Goal: Obtain resource: Obtain resource

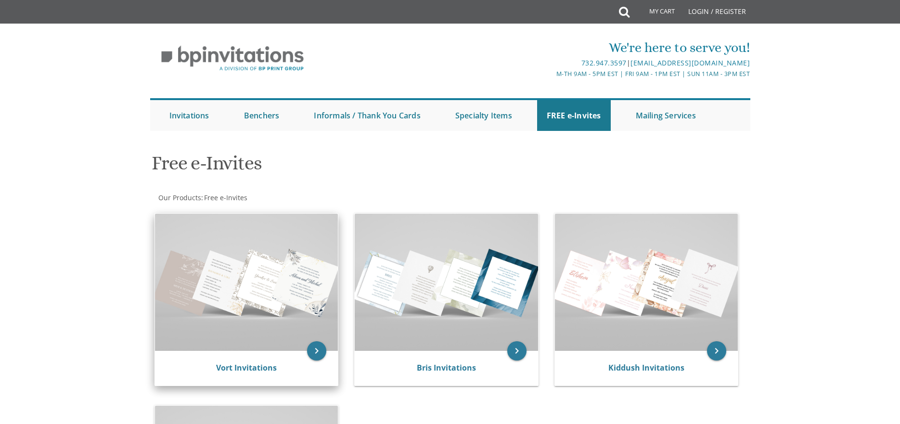
click at [275, 272] on img at bounding box center [246, 282] width 183 height 137
click at [315, 352] on icon "keyboard_arrow_right" at bounding box center [316, 350] width 19 height 19
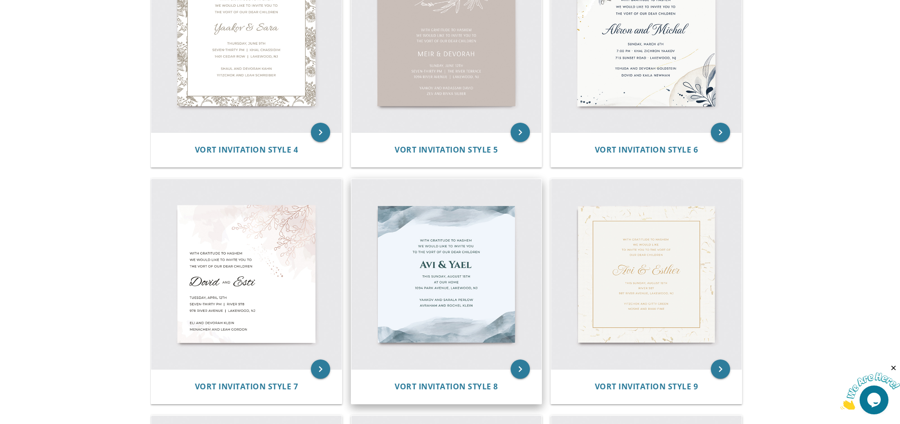
scroll to position [529, 0]
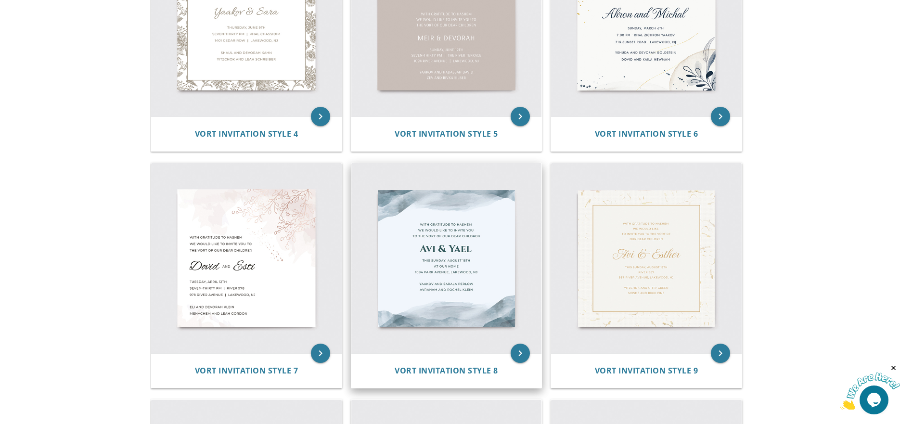
click at [509, 284] on img at bounding box center [446, 258] width 191 height 191
click at [519, 350] on icon "keyboard_arrow_right" at bounding box center [519, 352] width 19 height 19
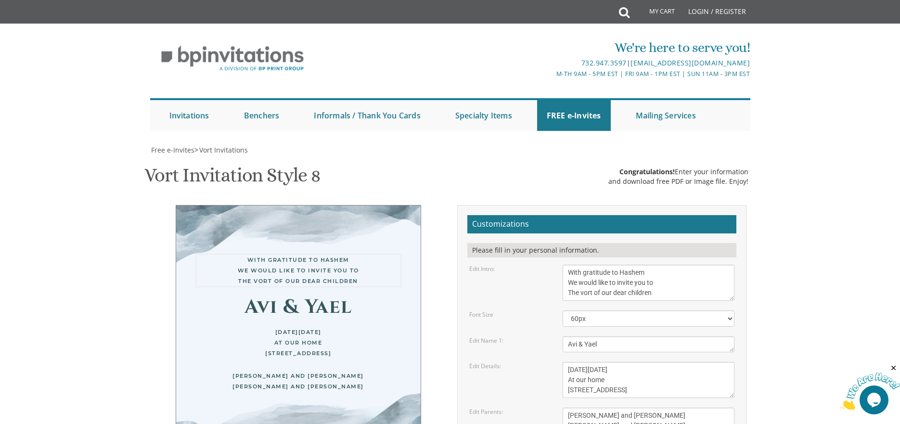
drag, startPoint x: 564, startPoint y: 270, endPoint x: 661, endPoint y: 292, distance: 98.6
click at [661, 292] on textarea "With gratitude to Hashem We would like to invite you to The vort of our dear ch…" at bounding box center [648, 283] width 172 height 36
type textarea "Please join us for [PERSON_NAME] and kumzitz in honor of the bar mitzvah and [P…"
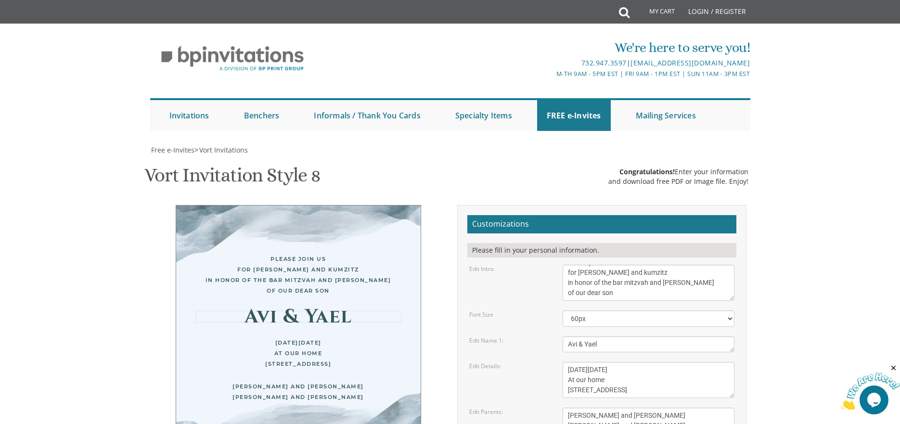
drag, startPoint x: 608, startPoint y: 346, endPoint x: 539, endPoint y: 335, distance: 69.1
click at [539, 349] on div "Edit Name 1: Avi & Yael" at bounding box center [602, 344] width 280 height 16
type textarea "Moti"
click at [834, 288] on body "My Cart Total: View Cart Item(s) Submit My Cart Total: View Cart Item(s) Login …" at bounding box center [450, 395] width 900 height 791
click at [671, 280] on textarea "With gratitude to Hashem We would like to invite you to The vort of our dear ch…" at bounding box center [648, 283] width 172 height 36
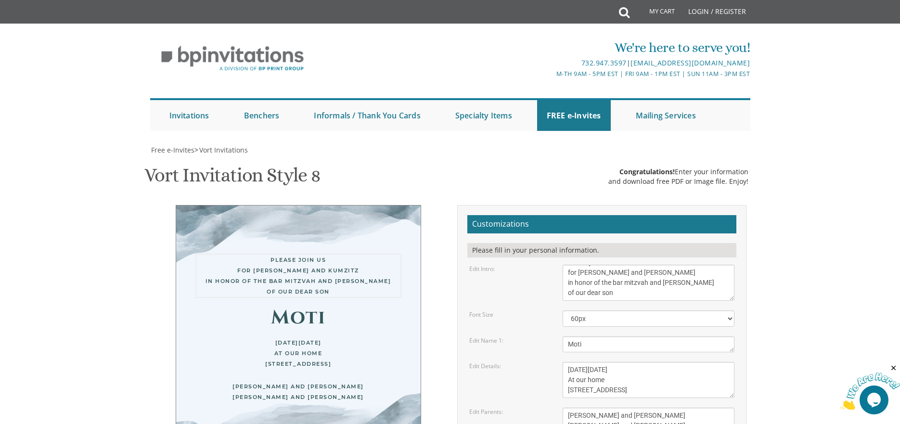
scroll to position [96, 0]
type textarea "Please join us for melave malka and kumzitz in honor of the bar mitzvah and siy…"
drag, startPoint x: 569, startPoint y: 273, endPoint x: 713, endPoint y: 302, distance: 147.2
click at [713, 302] on form "Customizations Please fill in your personal information. Edit Intro: With grati…" at bounding box center [601, 367] width 269 height 304
type textarea "At our home Motzei Shabbos, september 20th 9:30 1907 Charlton Circle, Toms Rive…"
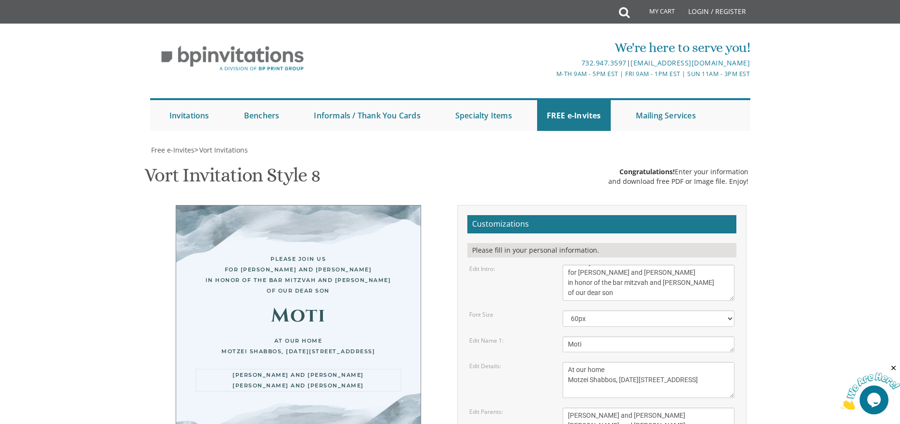
drag, startPoint x: 567, startPoint y: 318, endPoint x: 696, endPoint y: 337, distance: 130.4
click at [696, 337] on form "Customizations Please fill in your personal information. Edit Intro: With grati…" at bounding box center [601, 367] width 269 height 304
type textarea "Ashi and Rochy Kugler For Men only"
click at [776, 310] on body "My Cart Total: View Cart Item(s) Submit My Cart Total: View Cart Item(s) Login …" at bounding box center [450, 395] width 900 height 791
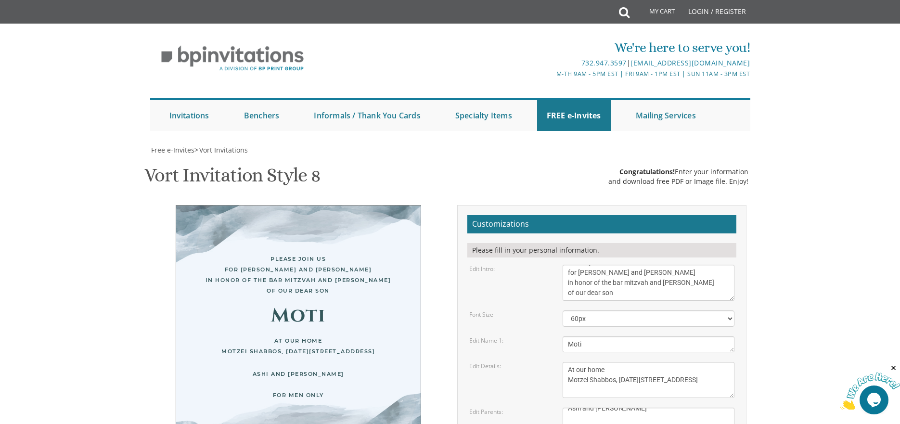
scroll to position [0, 0]
click at [843, 262] on body "My Cart Total: View Cart Item(s) Submit My Cart Total: View Cart Item(s) Login …" at bounding box center [450, 395] width 900 height 791
click at [126, 263] on body "My Cart Total: View Cart Item(s) Submit My Cart Total: View Cart Item(s) Login …" at bounding box center [450, 395] width 900 height 791
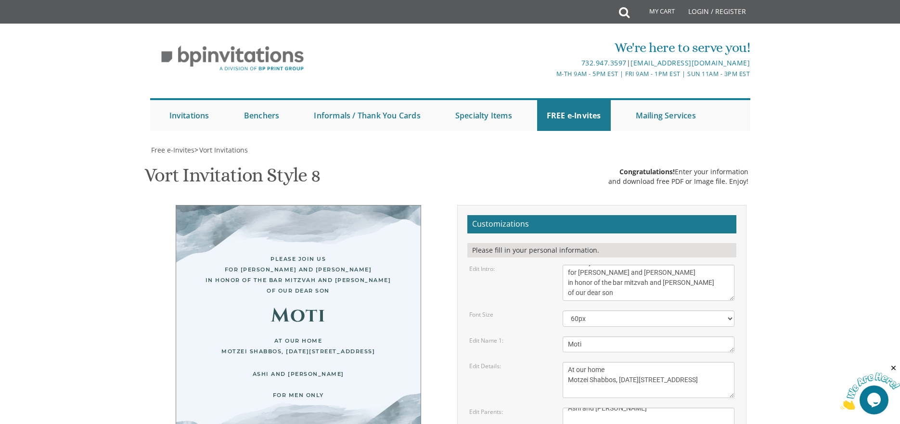
click at [666, 362] on textarea "This Sunday, August 15th At our home 1094 Park Avenue, Lakewood, NJ" at bounding box center [648, 380] width 172 height 36
paste textarea "•"
click at [890, 268] on body "My Cart Total: View Cart Item(s) Submit My Cart Total: View Cart Item(s) Login …" at bounding box center [450, 395] width 900 height 791
click at [708, 362] on textarea "This Sunday, August 15th At our home 1094 Park Avenue, Lakewood, NJ" at bounding box center [648, 380] width 172 height 36
type textarea "At our home Motzei Shabbos, september 20th • 9:30 PM 1907 Charlton Circle, Toms…"
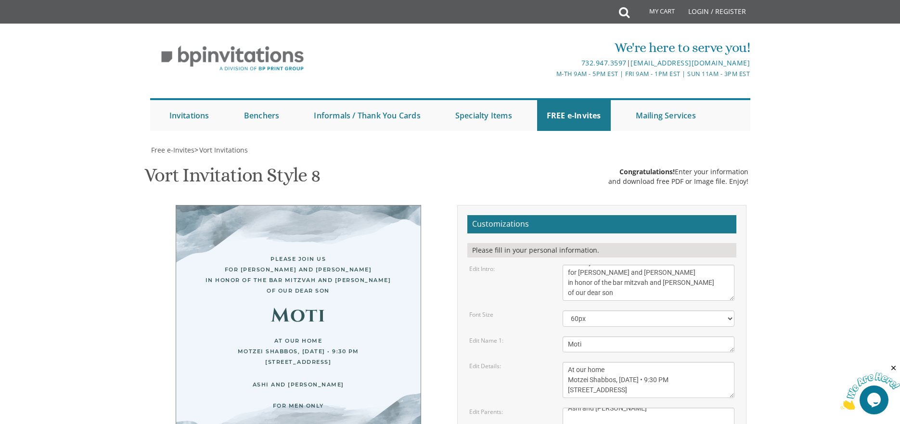
click at [763, 260] on body "My Cart Total: View Cart Item(s) Submit My Cart Total: View Cart Item(s) Login …" at bounding box center [450, 395] width 900 height 791
type input "rachkugs@gmail.com"
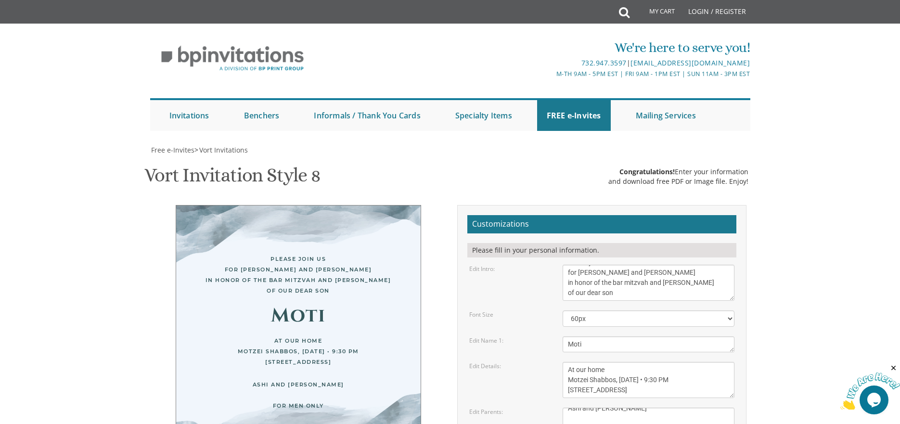
click at [776, 12] on body "My Cart Total: View Cart Item(s) Submit My Cart Total: View Cart Item(s) Login …" at bounding box center [450, 395] width 900 height 791
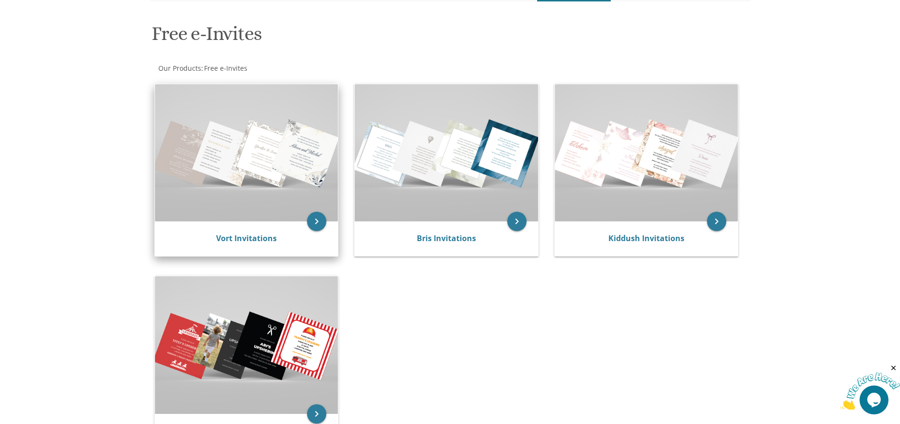
scroll to position [144, 0]
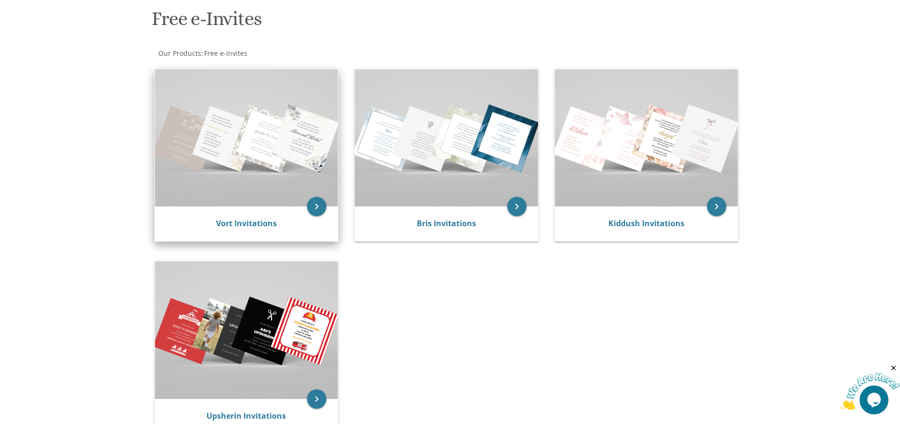
click at [291, 193] on img at bounding box center [246, 137] width 183 height 137
click at [317, 208] on icon "keyboard_arrow_right" at bounding box center [316, 206] width 19 height 19
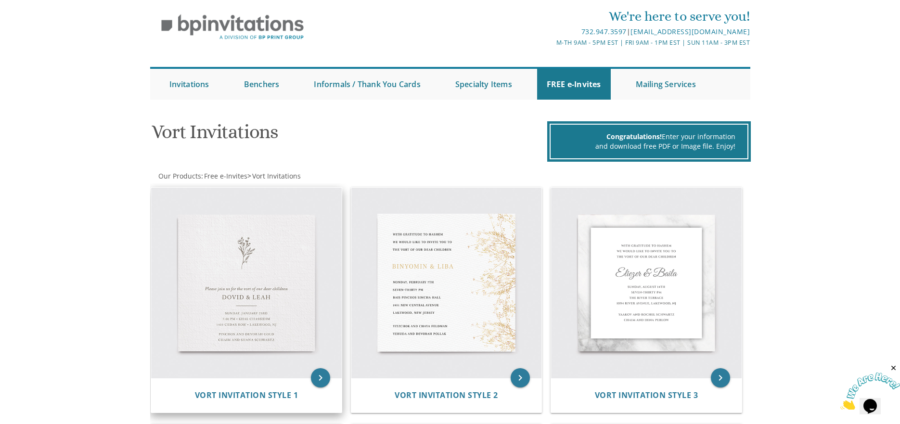
scroll to position [48, 0]
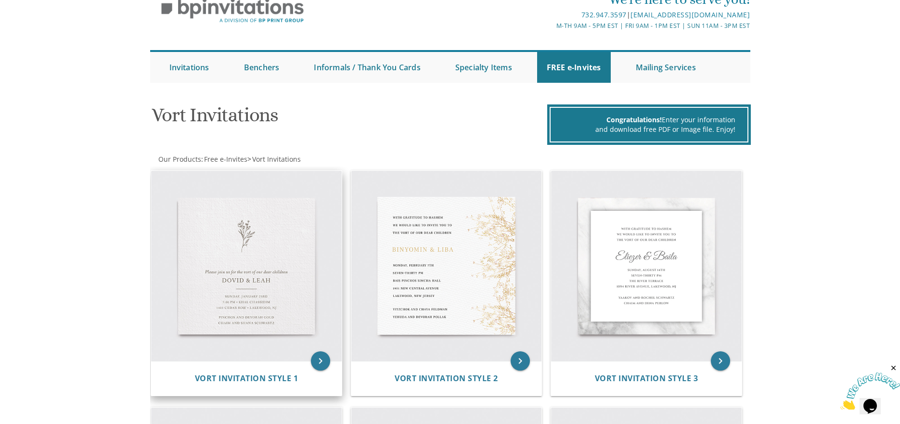
click at [252, 267] on img at bounding box center [246, 266] width 191 height 191
click at [322, 359] on icon "keyboard_arrow_right" at bounding box center [320, 360] width 19 height 19
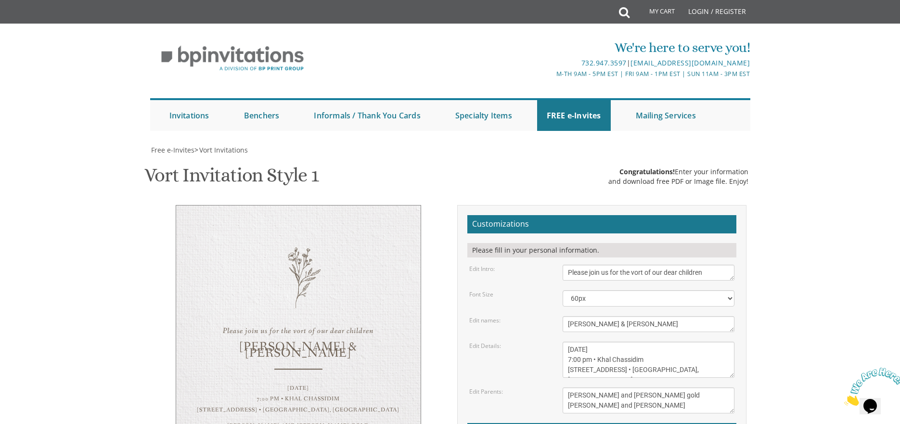
scroll to position [241, 0]
click at [622, 342] on textarea "[DATE] 7:00 pm • Khal Chassidim [STREET_ADDRESS] • [GEOGRAPHIC_DATA], [GEOGRAPH…" at bounding box center [648, 360] width 172 height 36
